Goal: Check status: Check status

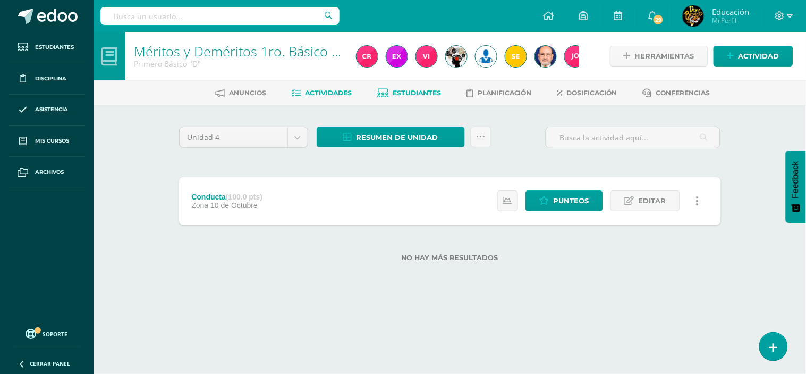
click at [428, 90] on span "Estudiantes" at bounding box center [417, 93] width 48 height 8
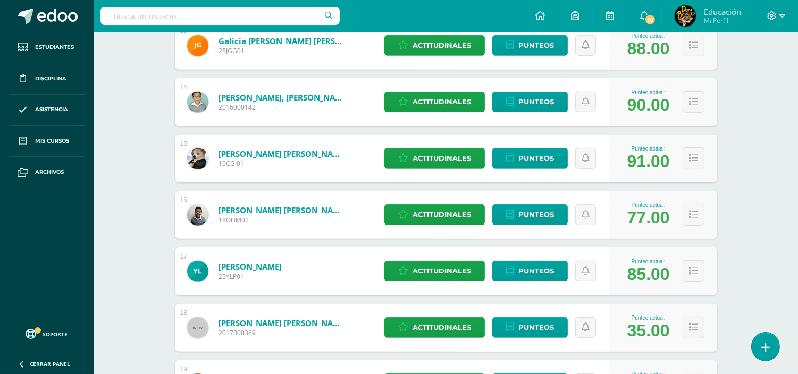
scroll to position [895, 0]
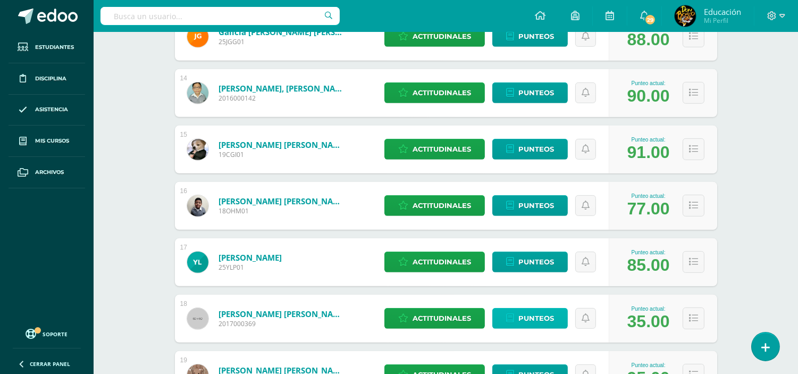
click at [531, 319] on span "Punteos" at bounding box center [536, 318] width 36 height 20
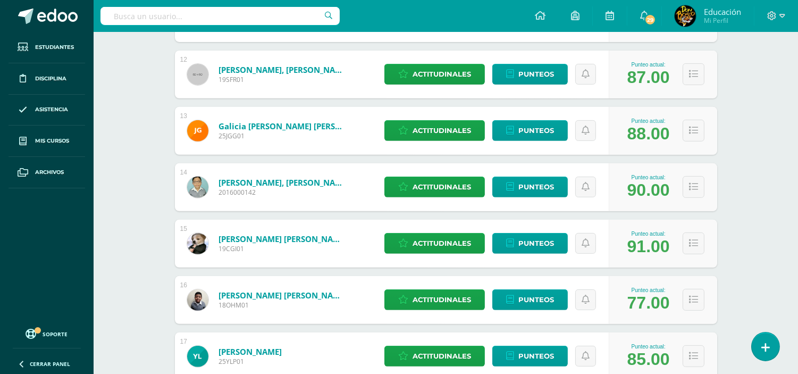
scroll to position [958, 0]
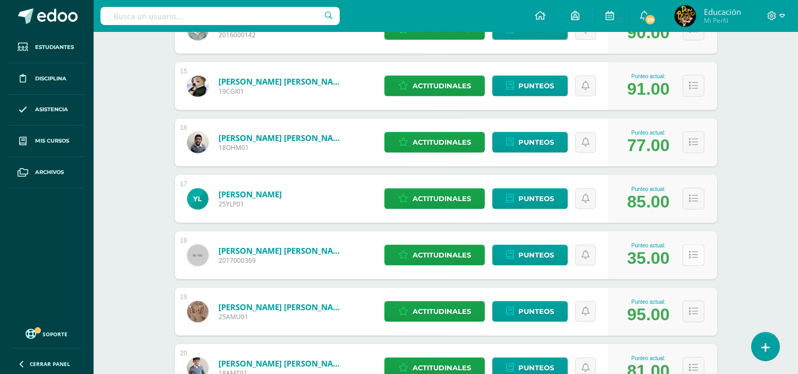
click at [697, 256] on button at bounding box center [694, 255] width 22 height 22
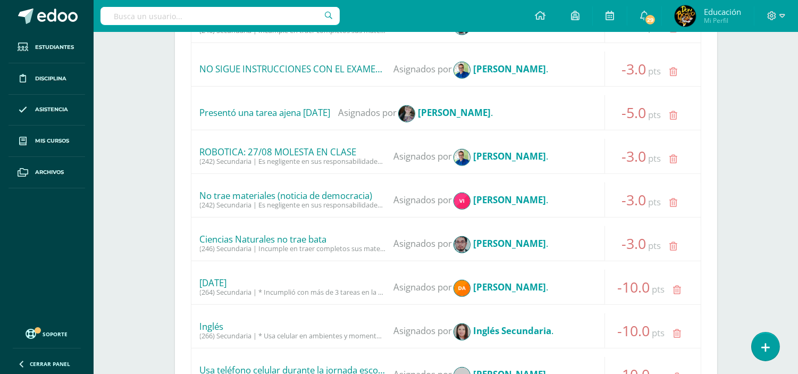
scroll to position [1533, 0]
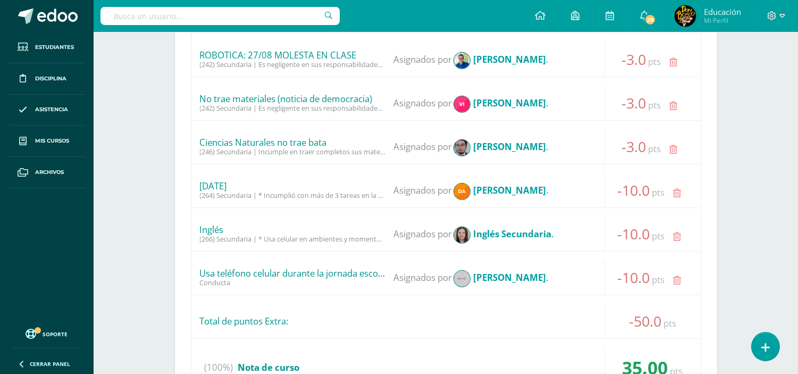
click at [737, 94] on div "Estudiantes (35) Unidad 4 Unidad 4 Unidad 2 Unidad 3 Unidad 1 35 Estudiantes ac…" at bounding box center [446, 36] width 585 height 2926
